Goal: Information Seeking & Learning: Learn about a topic

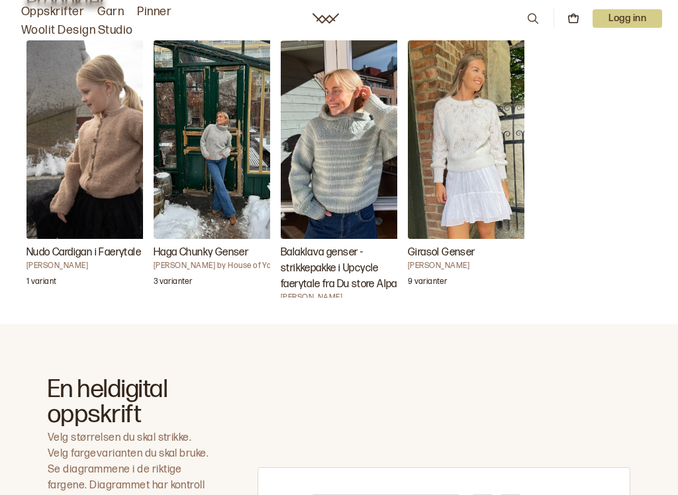
scroll to position [492, 0]
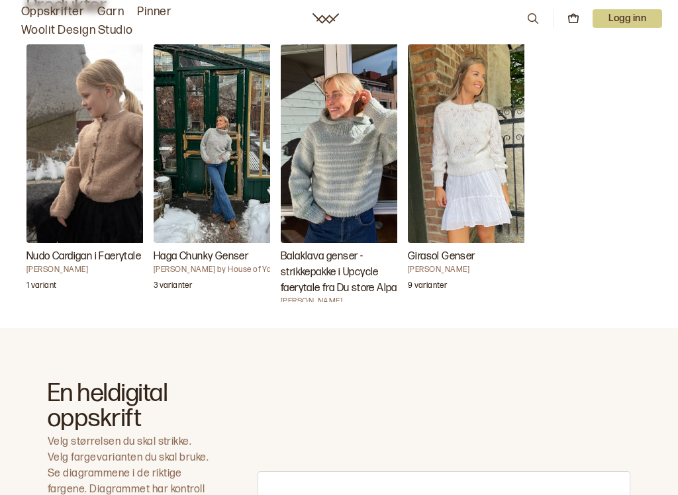
click at [215, 204] on img "Haga Chunky Genser" at bounding box center [220, 143] width 132 height 199
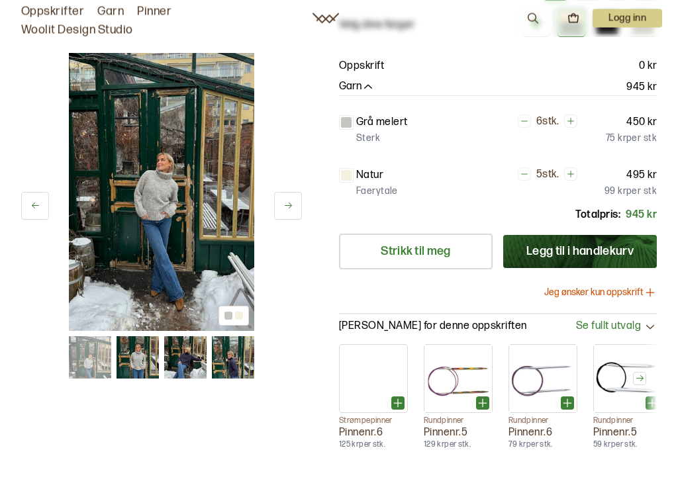
scroll to position [194, 0]
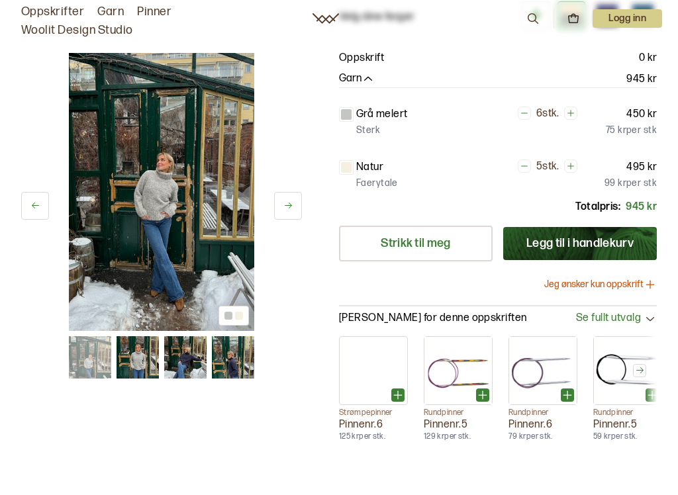
click at [369, 86] on icon "button" at bounding box center [368, 79] width 13 height 13
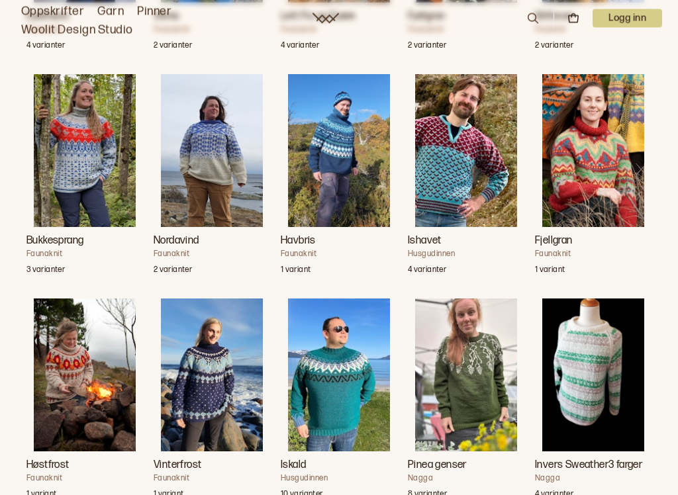
scroll to position [1028, 0]
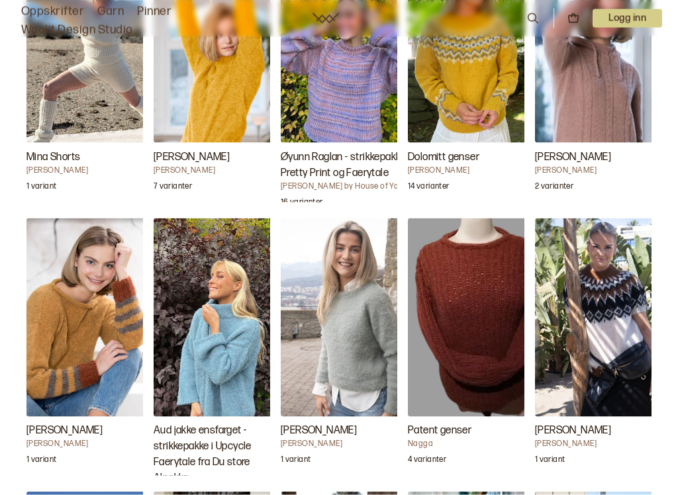
scroll to position [2595, 0]
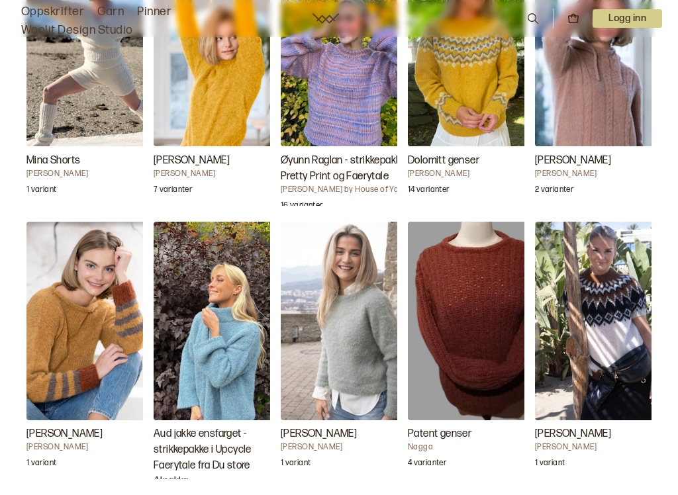
click at [231, 416] on img "Aud jakke ensfarget - strikkepakke i Upcycle Faerytale fra Du store Alpakka" at bounding box center [220, 321] width 132 height 199
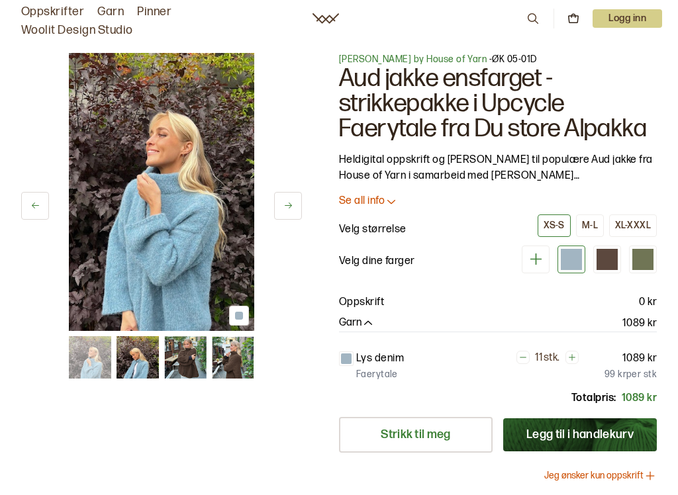
scroll to position [580, 0]
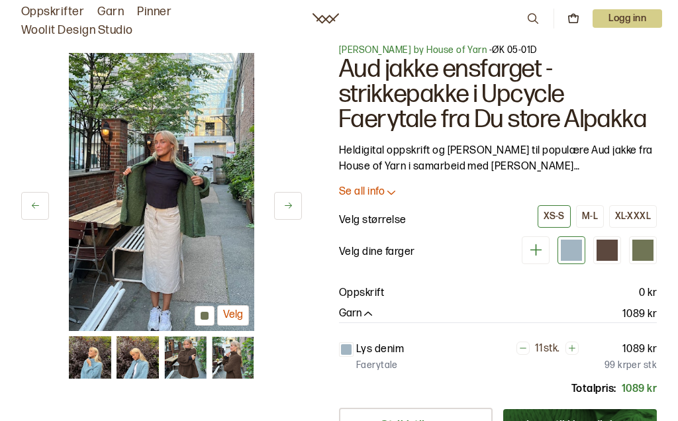
scroll to position [0, 0]
